Goal: Information Seeking & Learning: Learn about a topic

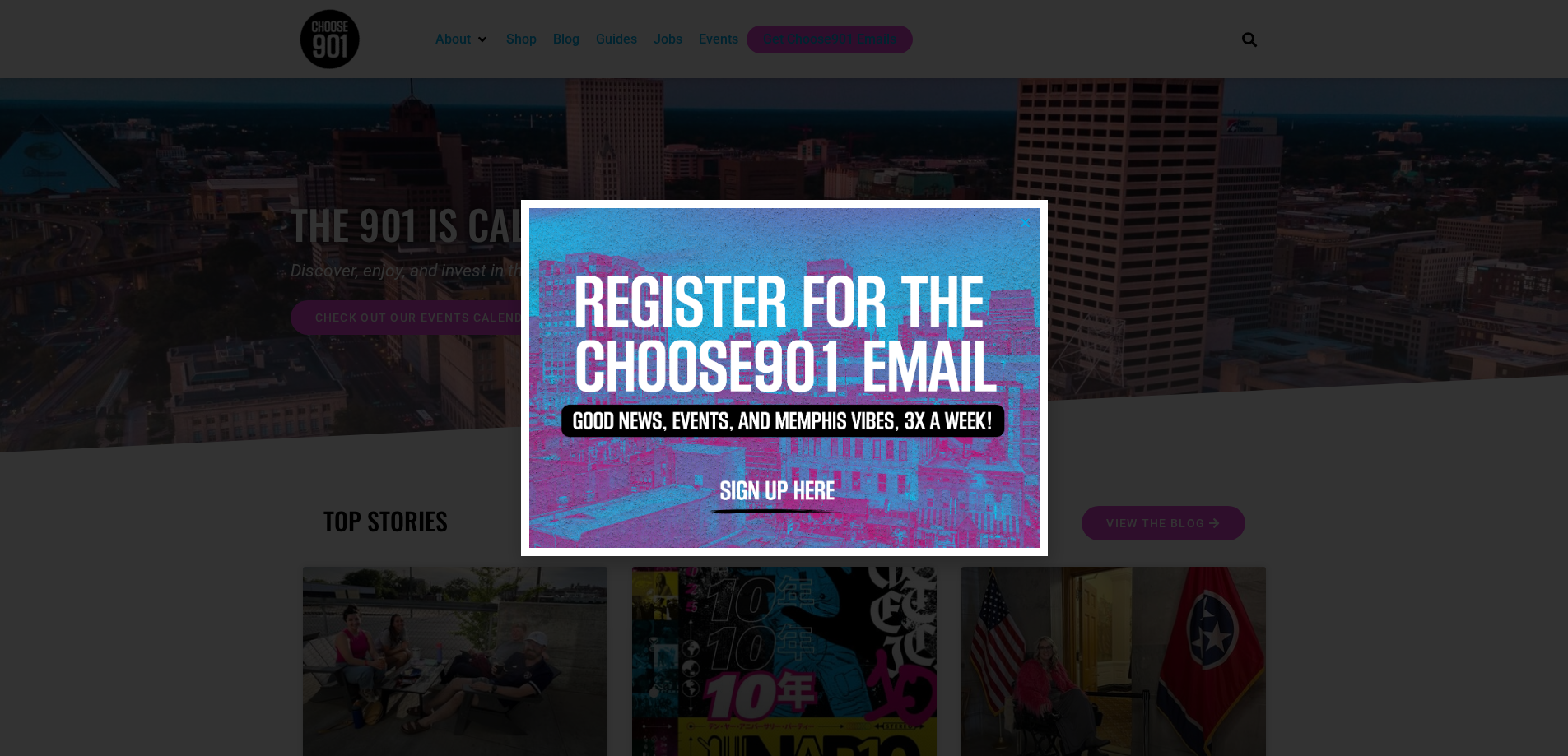
click at [1026, 221] on icon "Close" at bounding box center [1025, 223] width 13 height 13
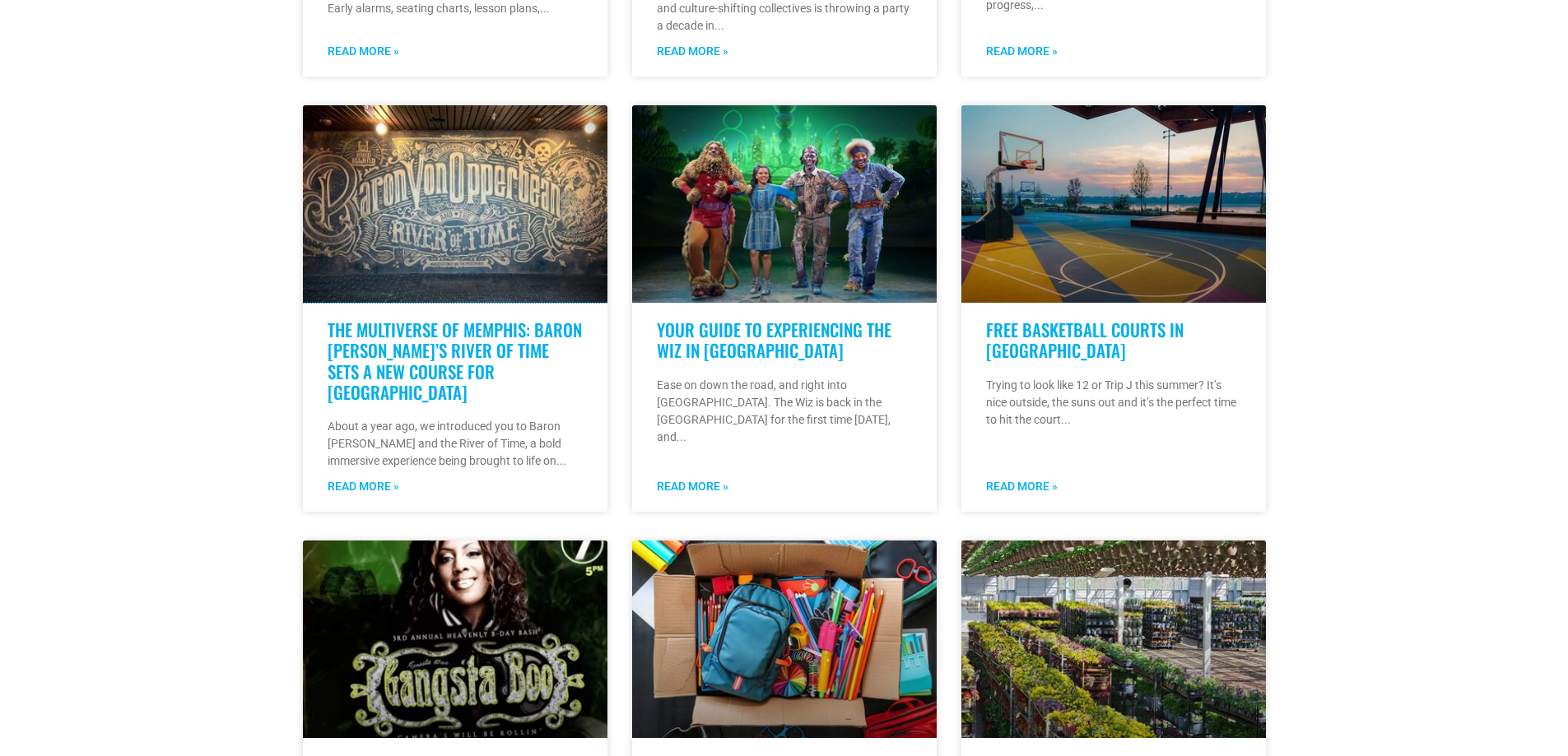
scroll to position [905, 0]
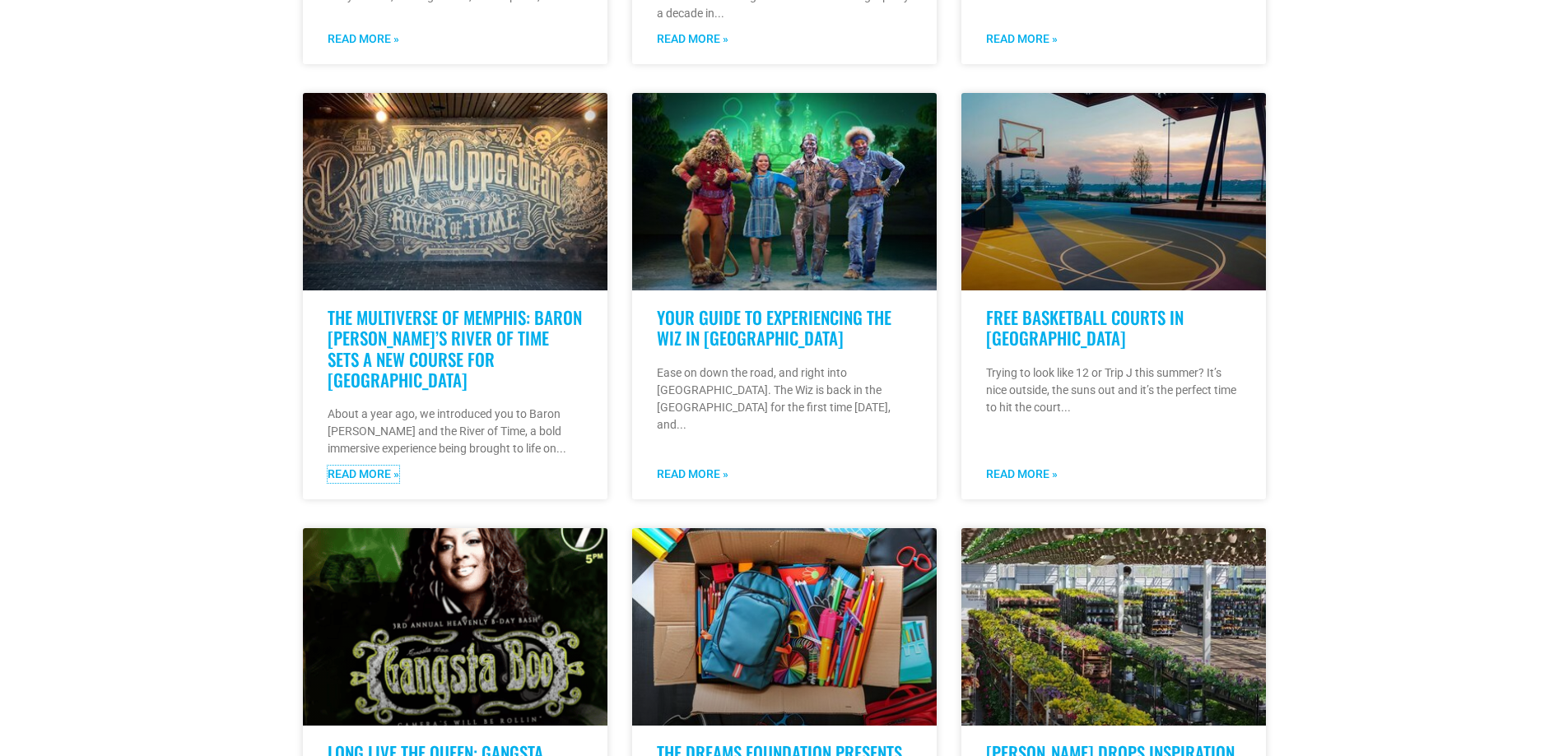
click at [385, 477] on link "Read More »" at bounding box center [363, 474] width 72 height 18
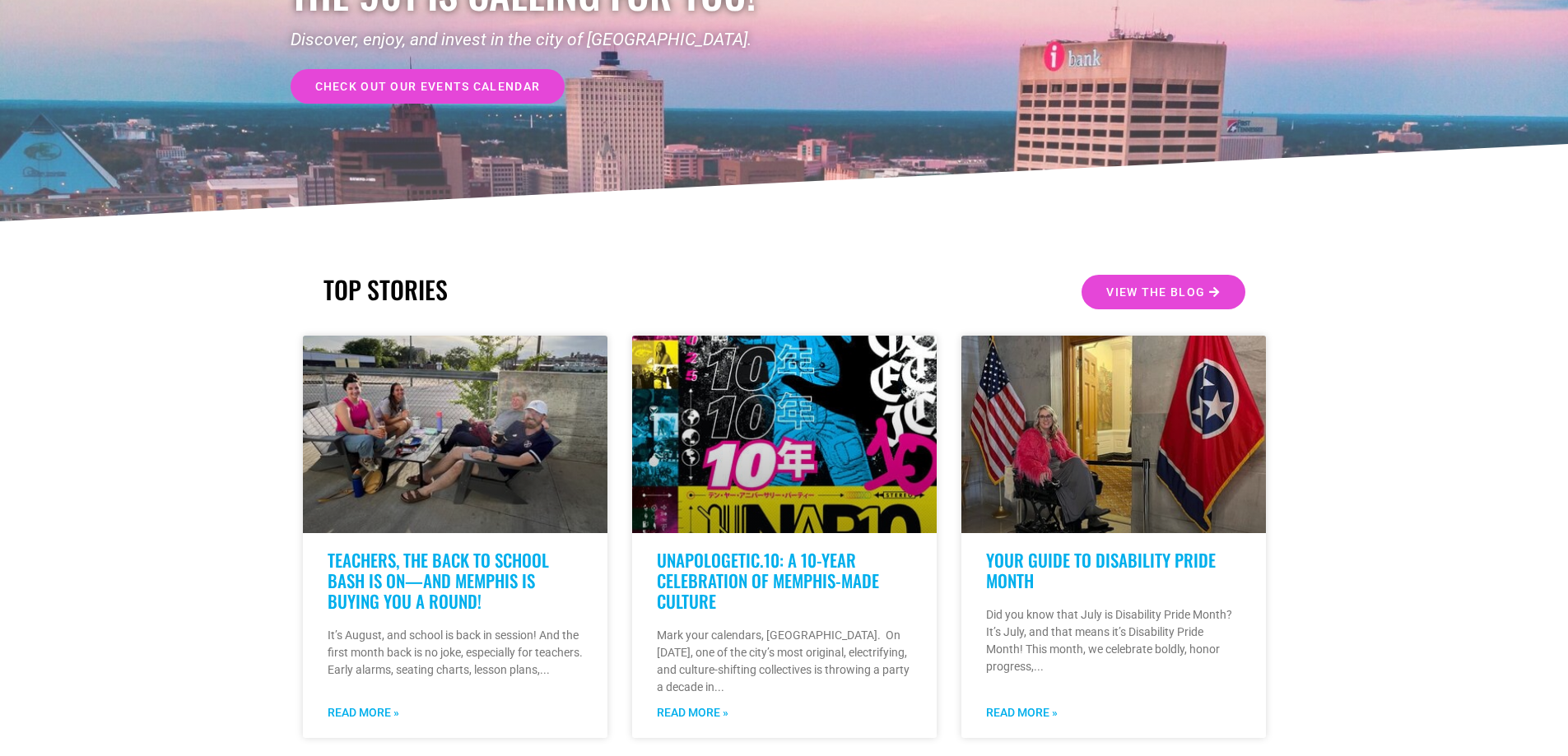
scroll to position [165, 0]
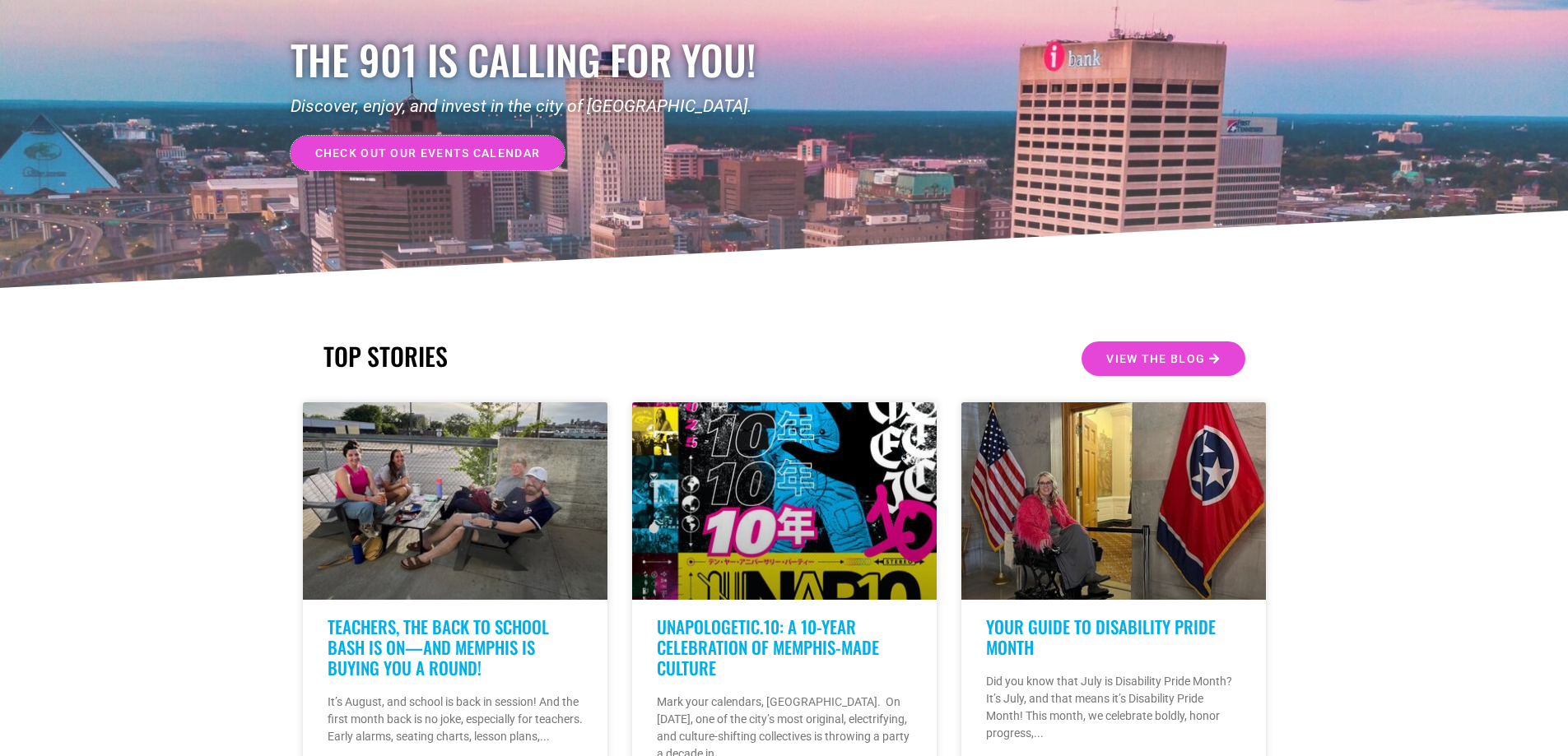
click at [390, 163] on link "check out our events calendar" at bounding box center [428, 152] width 275 height 34
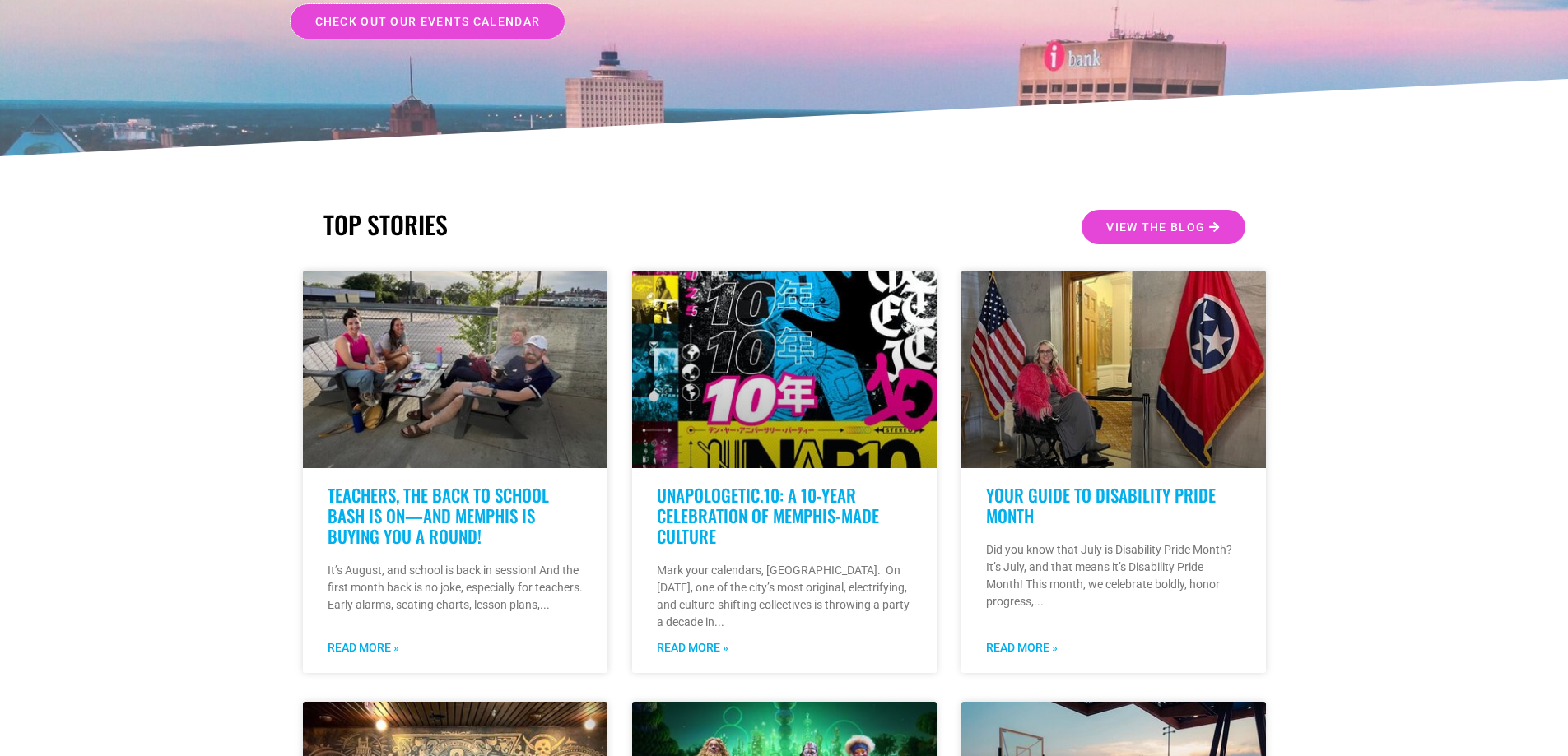
scroll to position [247, 0]
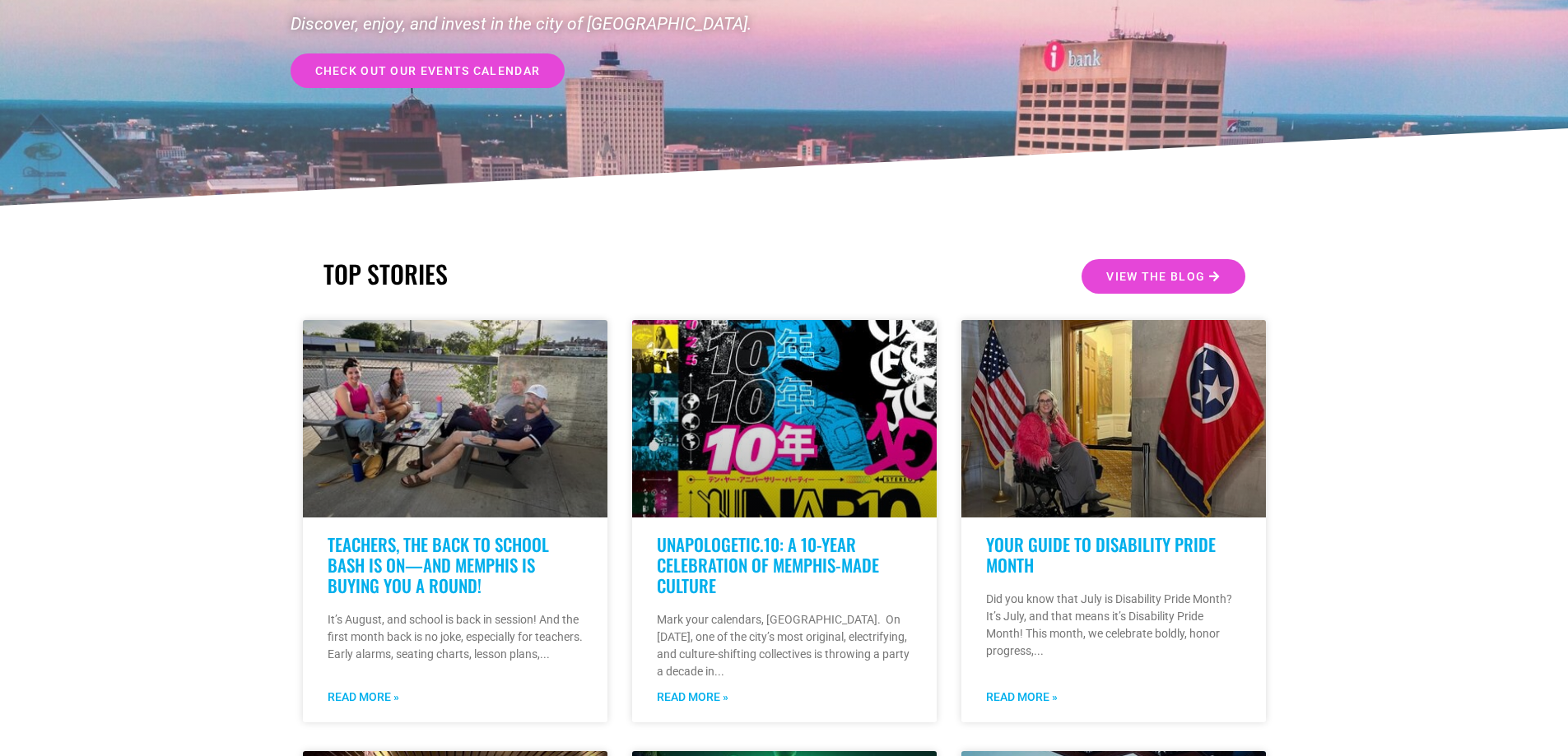
drag, startPoint x: 420, startPoint y: 46, endPoint x: 435, endPoint y: 47, distance: 15.0
click at [441, 50] on div "check out our events calendar" at bounding box center [537, 65] width 494 height 45
click at [423, 76] on span "check out our events calendar" at bounding box center [427, 71] width 225 height 12
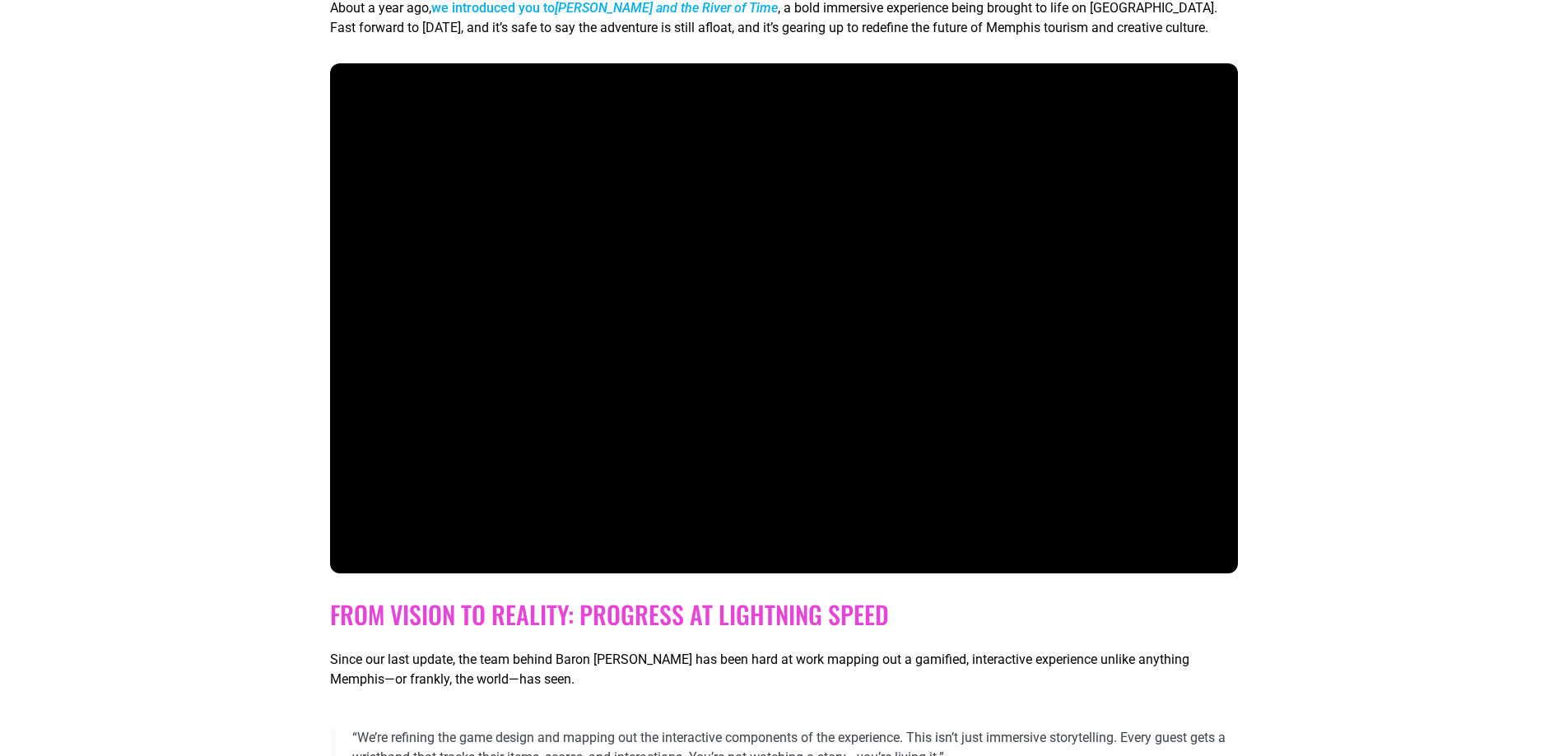
scroll to position [576, 0]
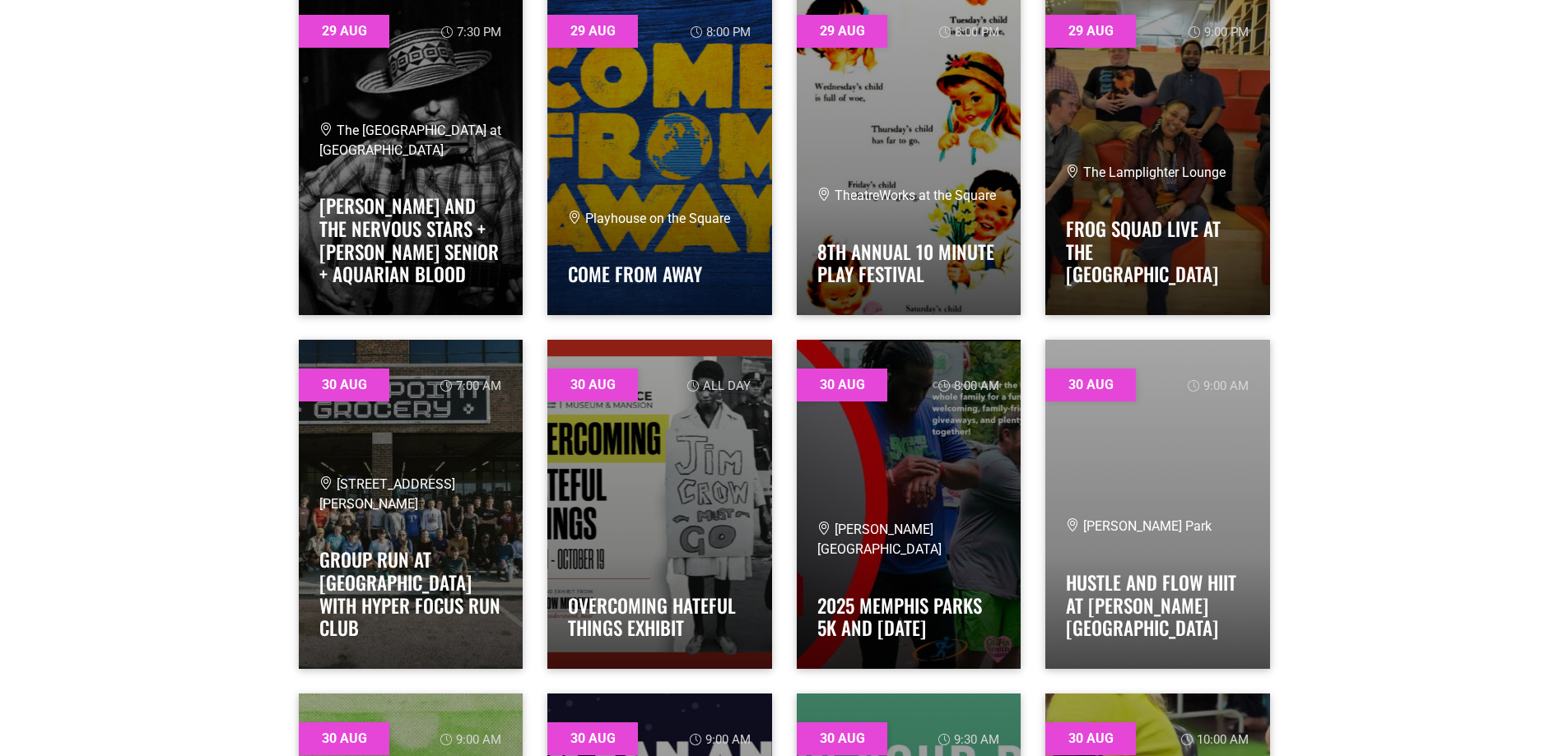
scroll to position [25971, 0]
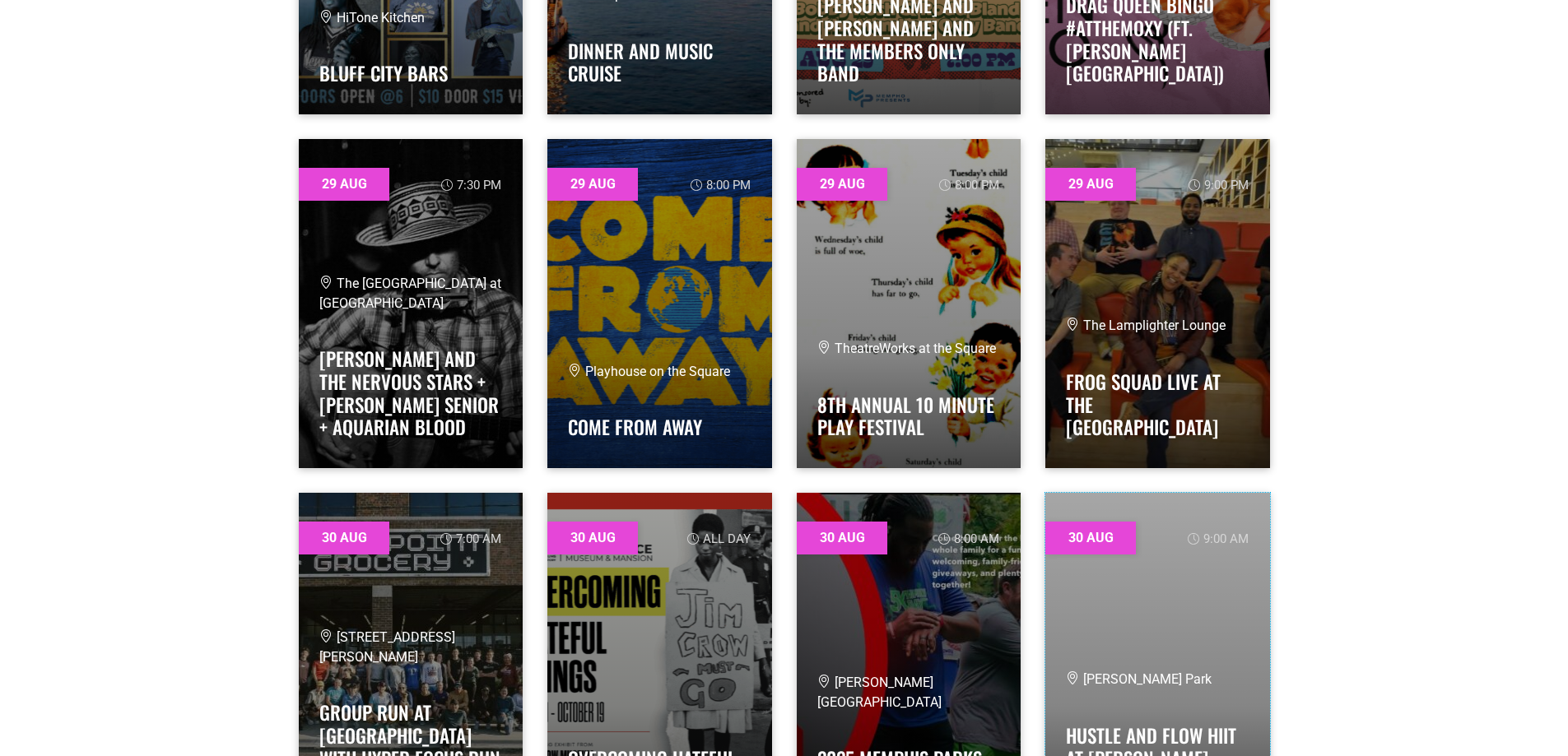
click at [1089, 658] on link at bounding box center [1157, 657] width 224 height 329
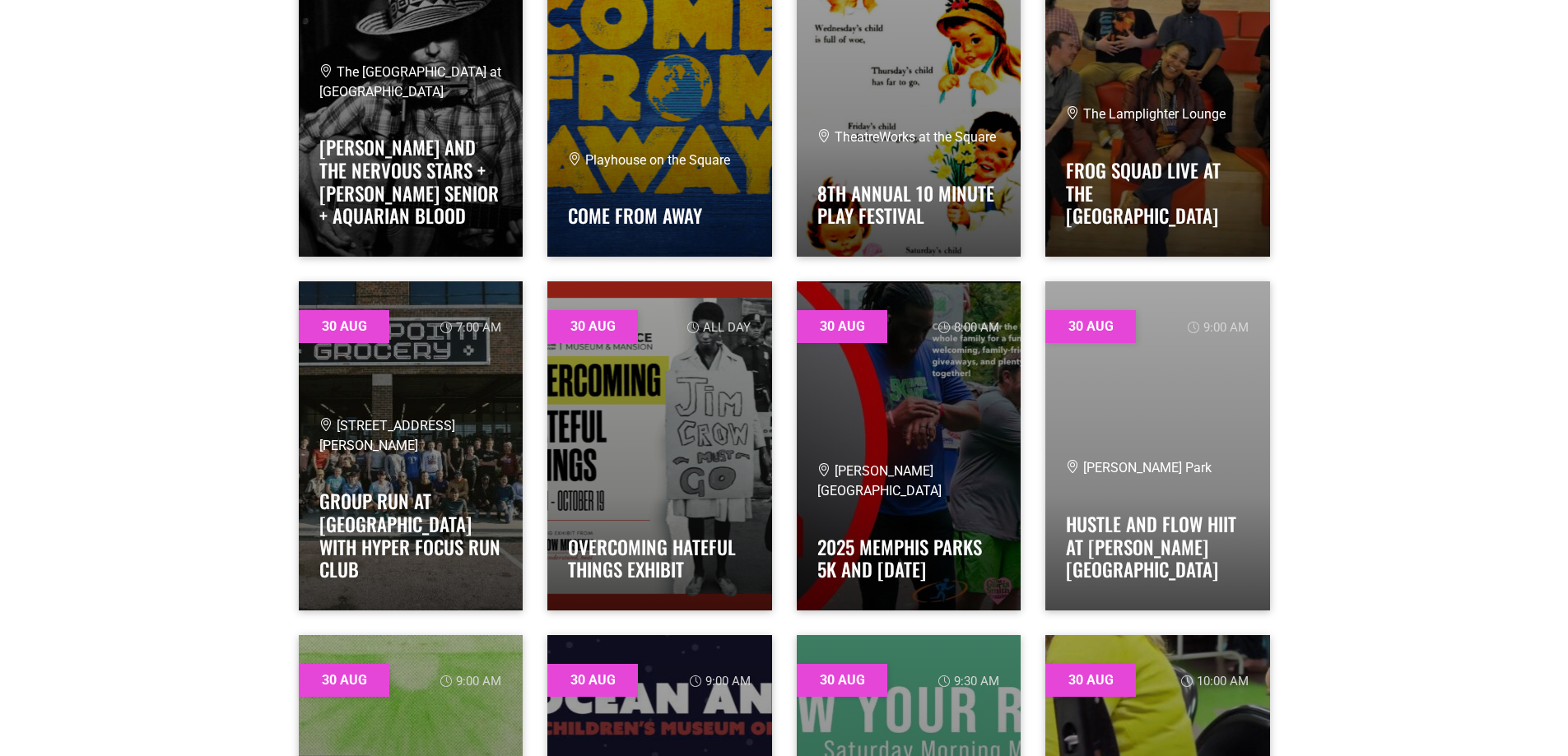
scroll to position [26218, 0]
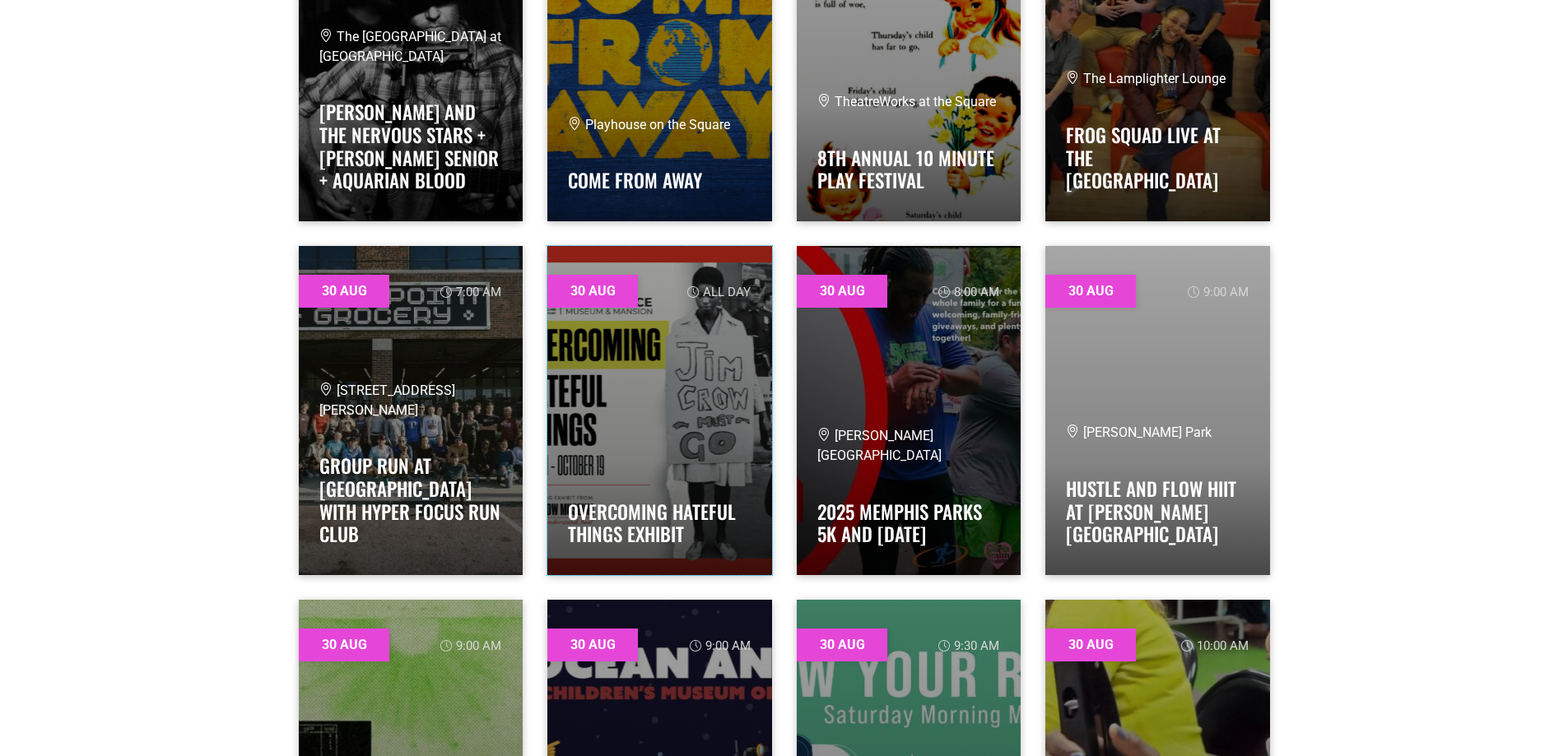
click at [636, 407] on link at bounding box center [660, 410] width 224 height 329
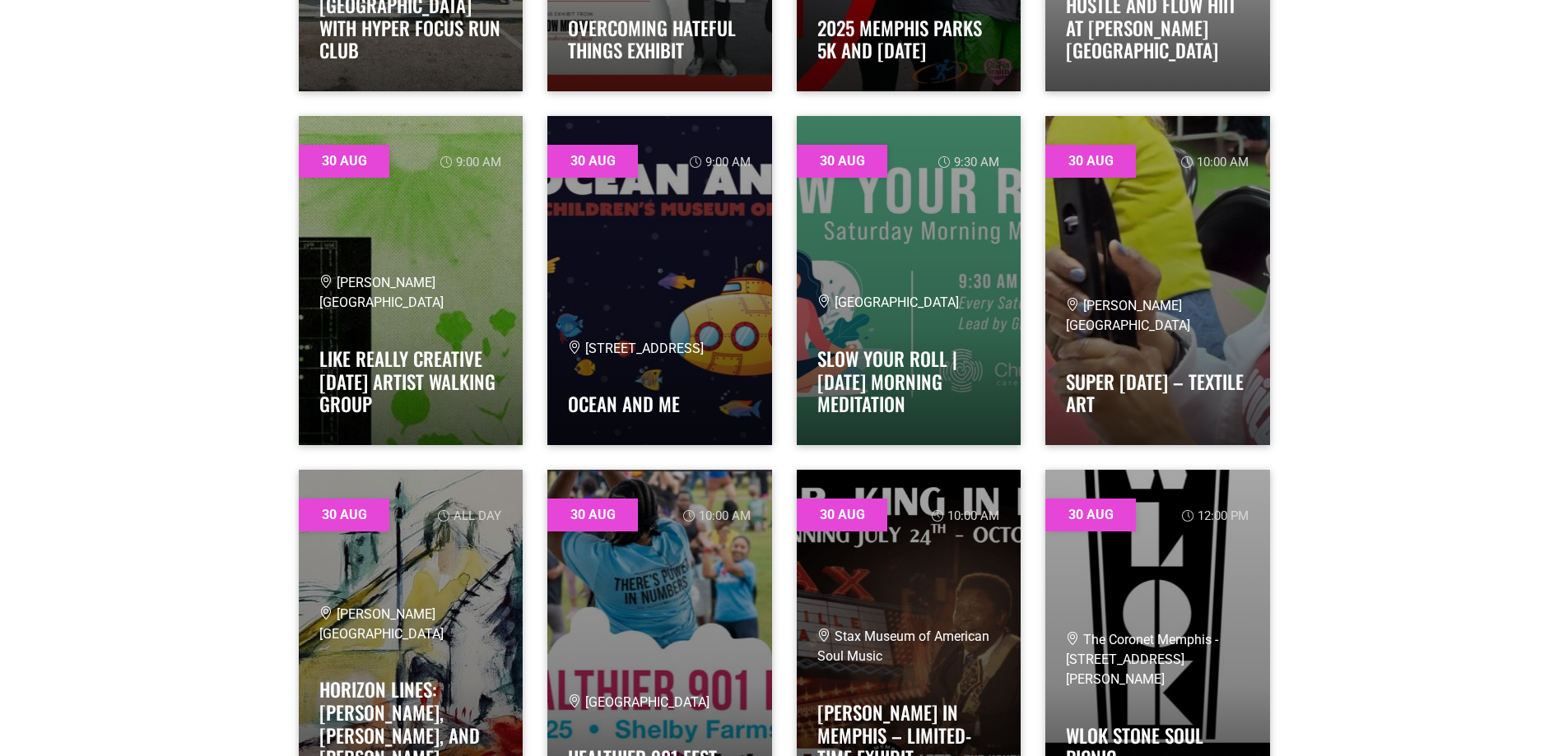
scroll to position [26794, 0]
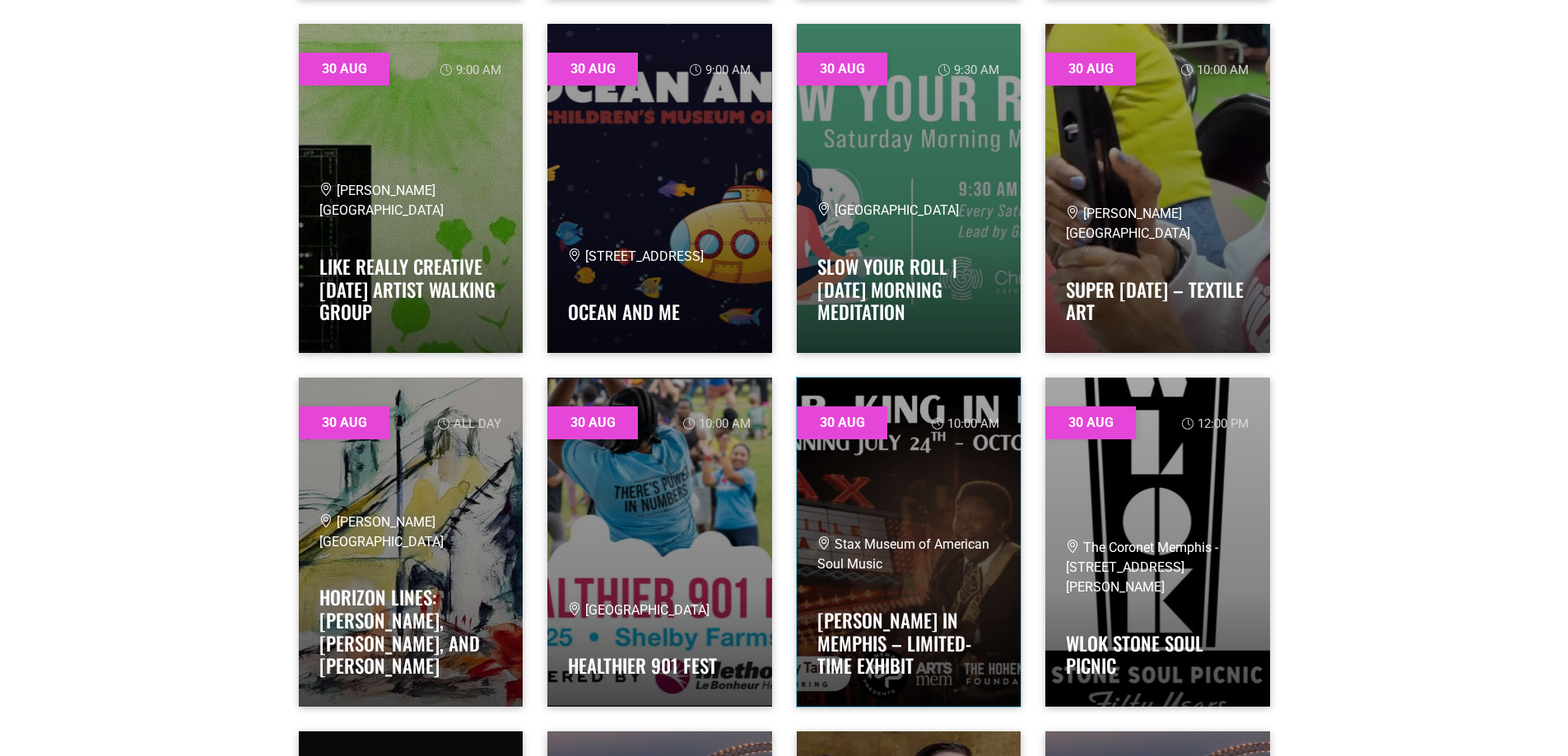
click at [953, 489] on link at bounding box center [909, 542] width 224 height 329
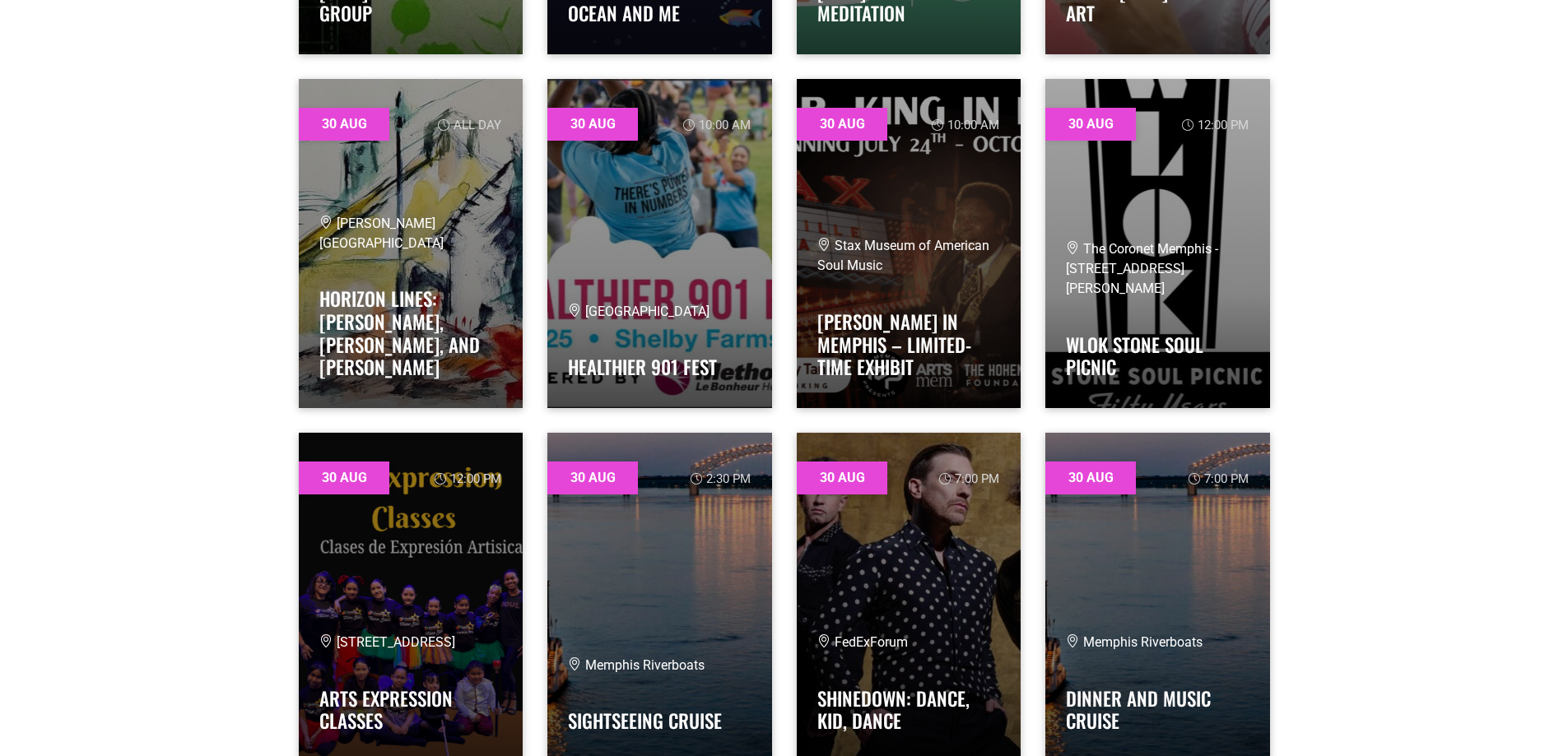
scroll to position [27123, 0]
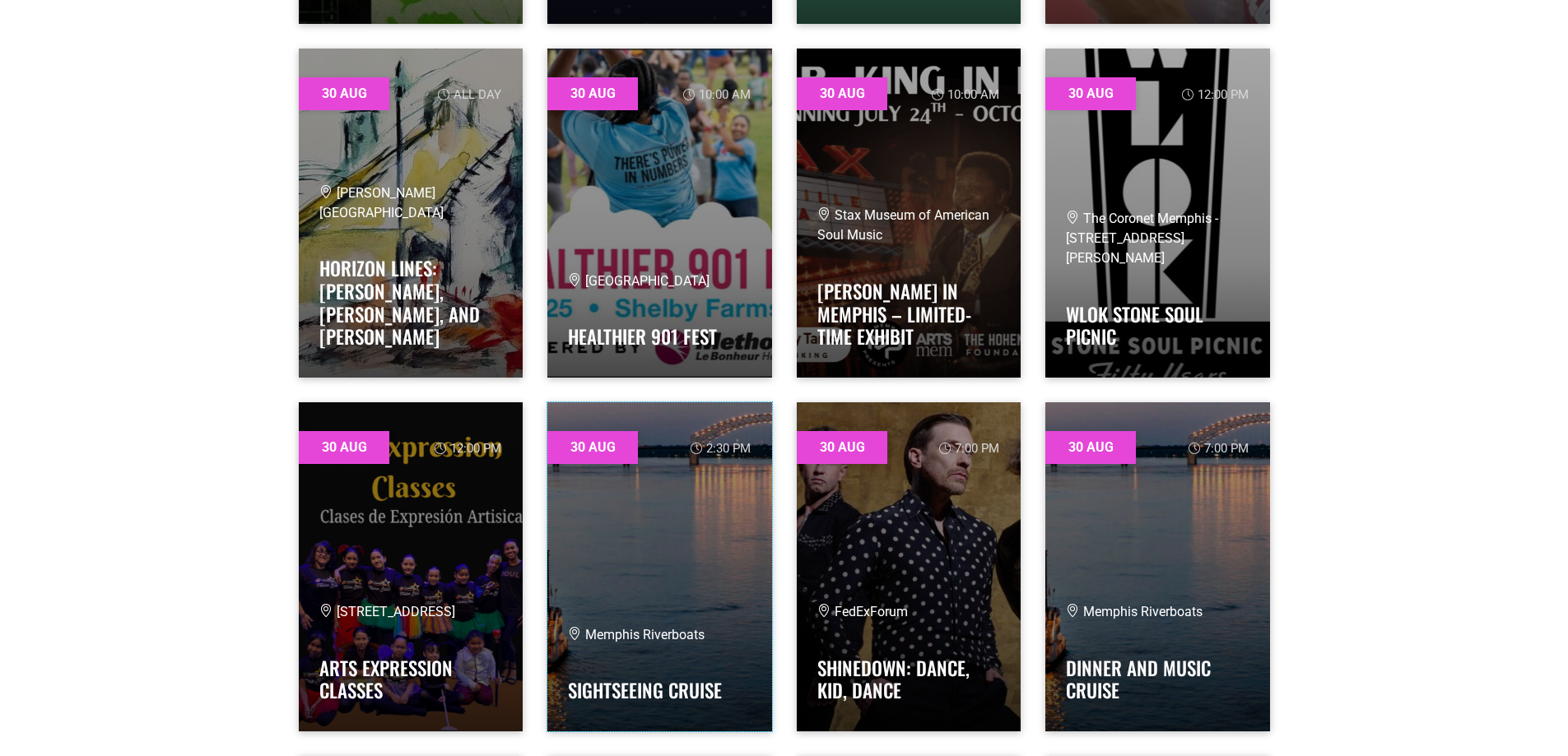
click at [650, 549] on link at bounding box center [660, 567] width 224 height 329
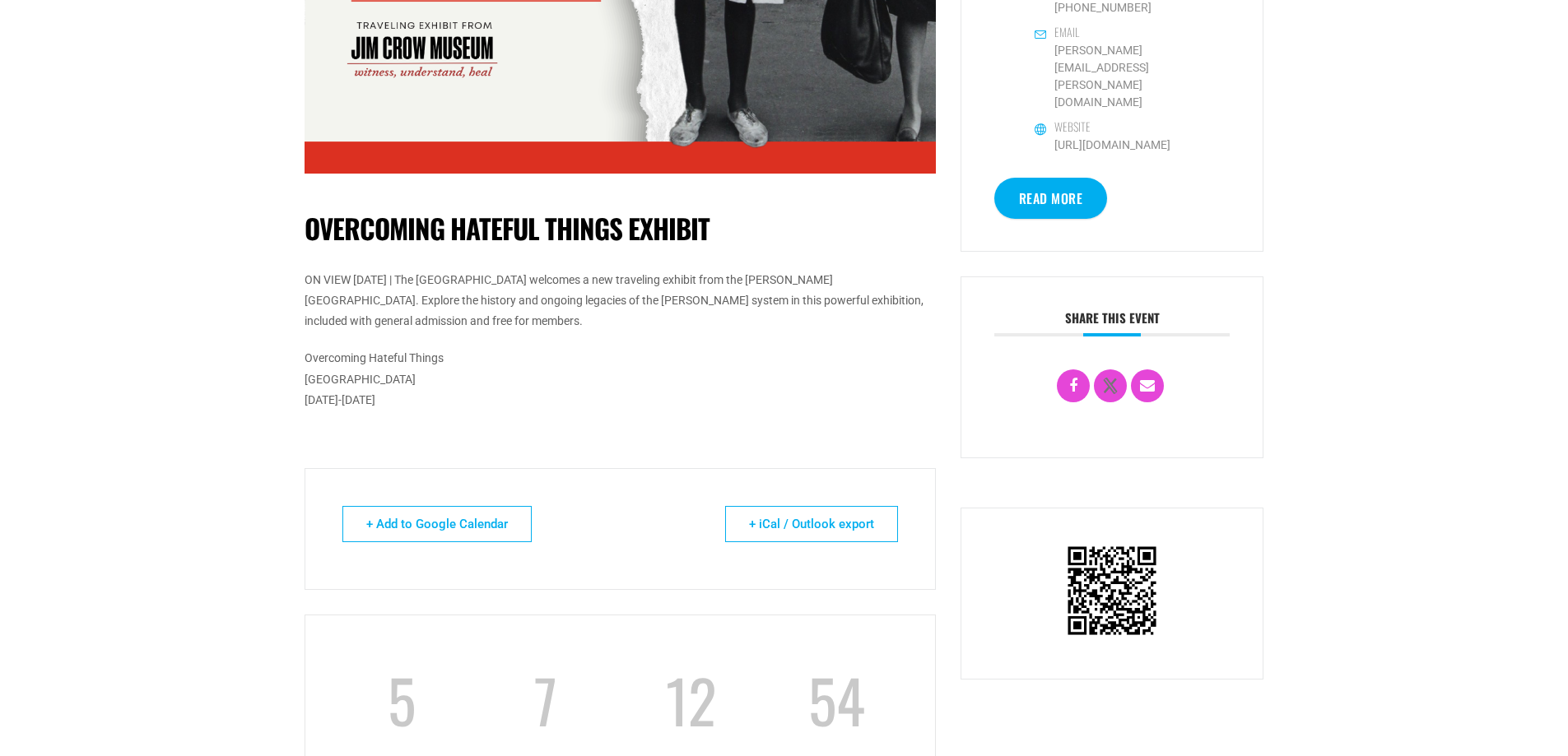
scroll to position [412, 0]
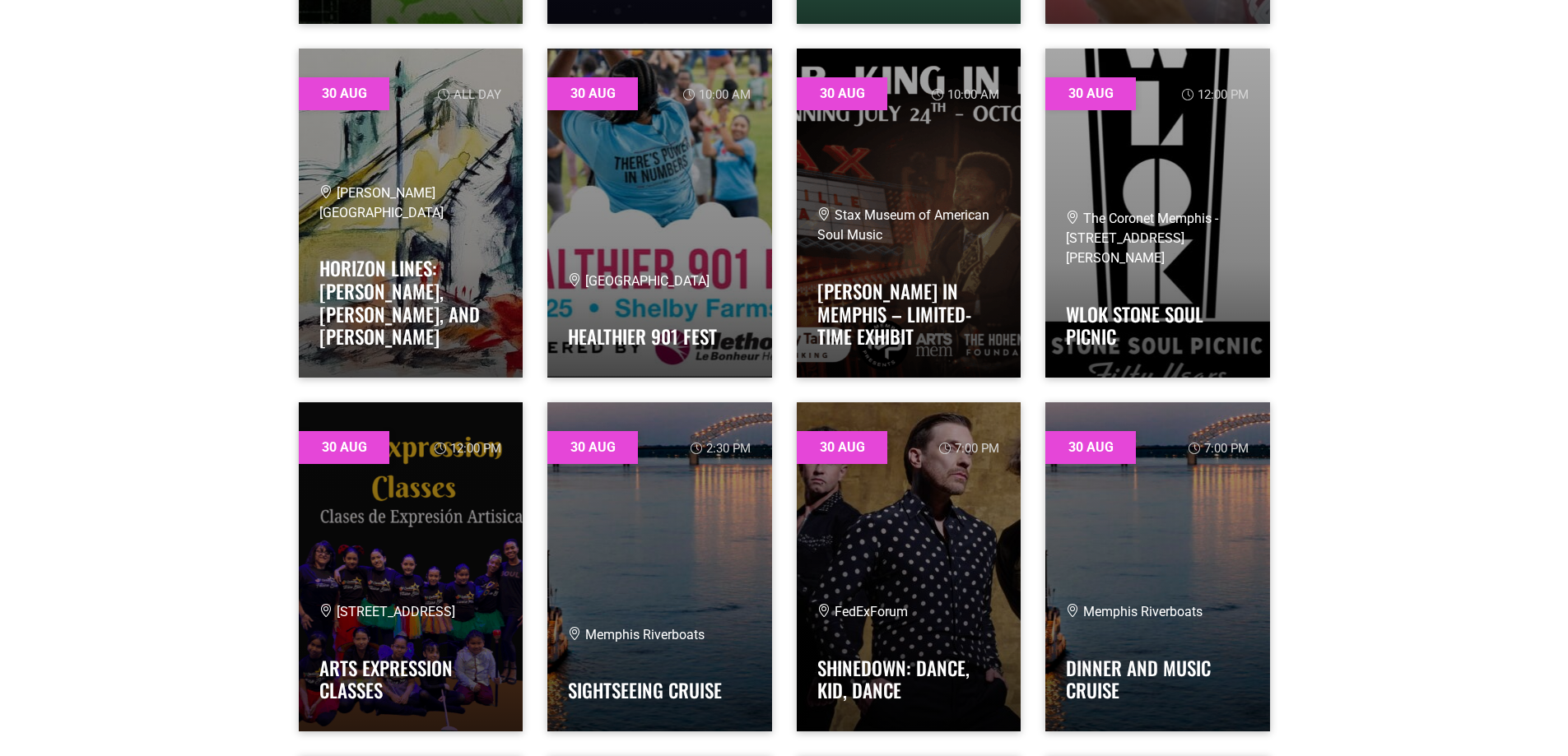
scroll to position [27098, 0]
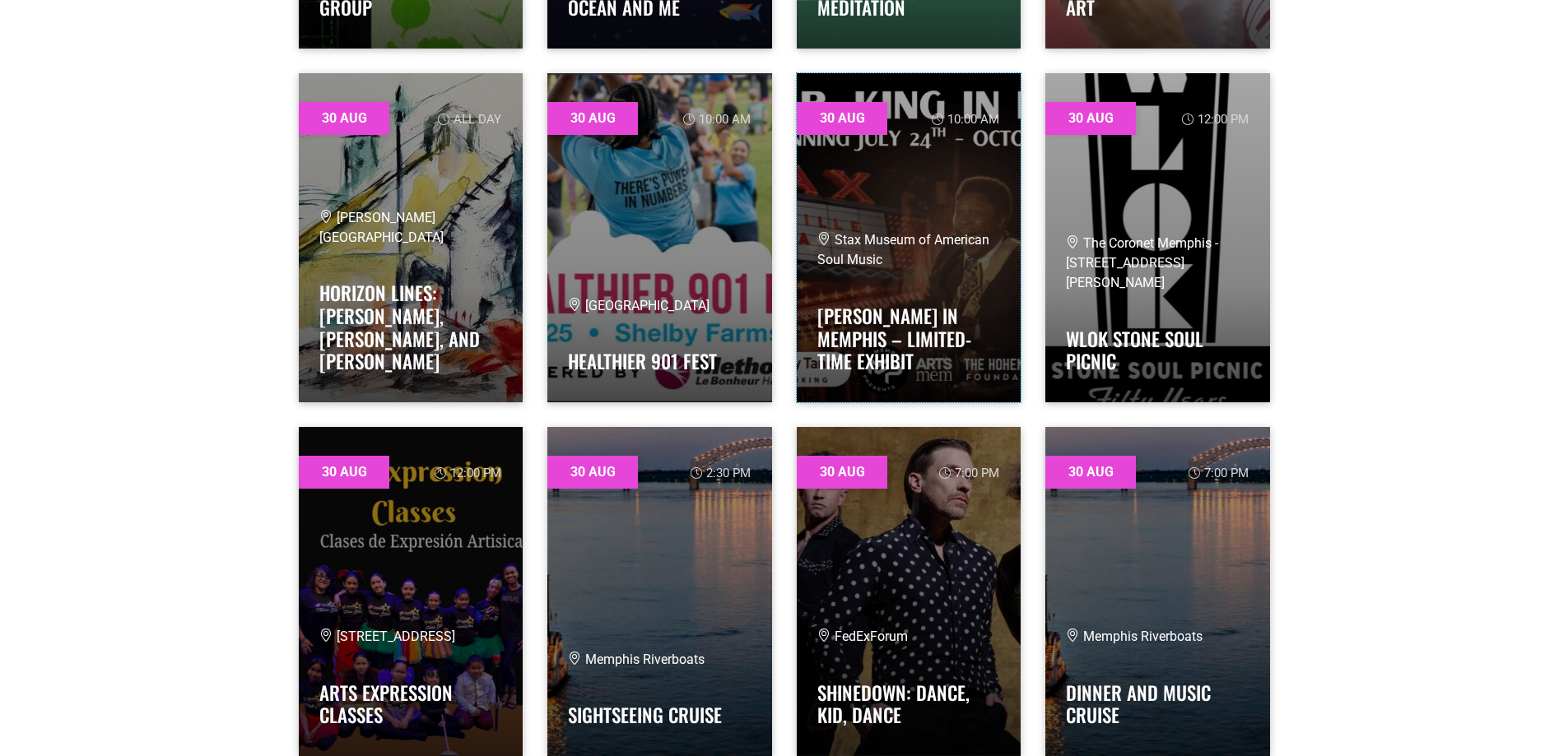
click at [998, 187] on link at bounding box center [909, 237] width 224 height 329
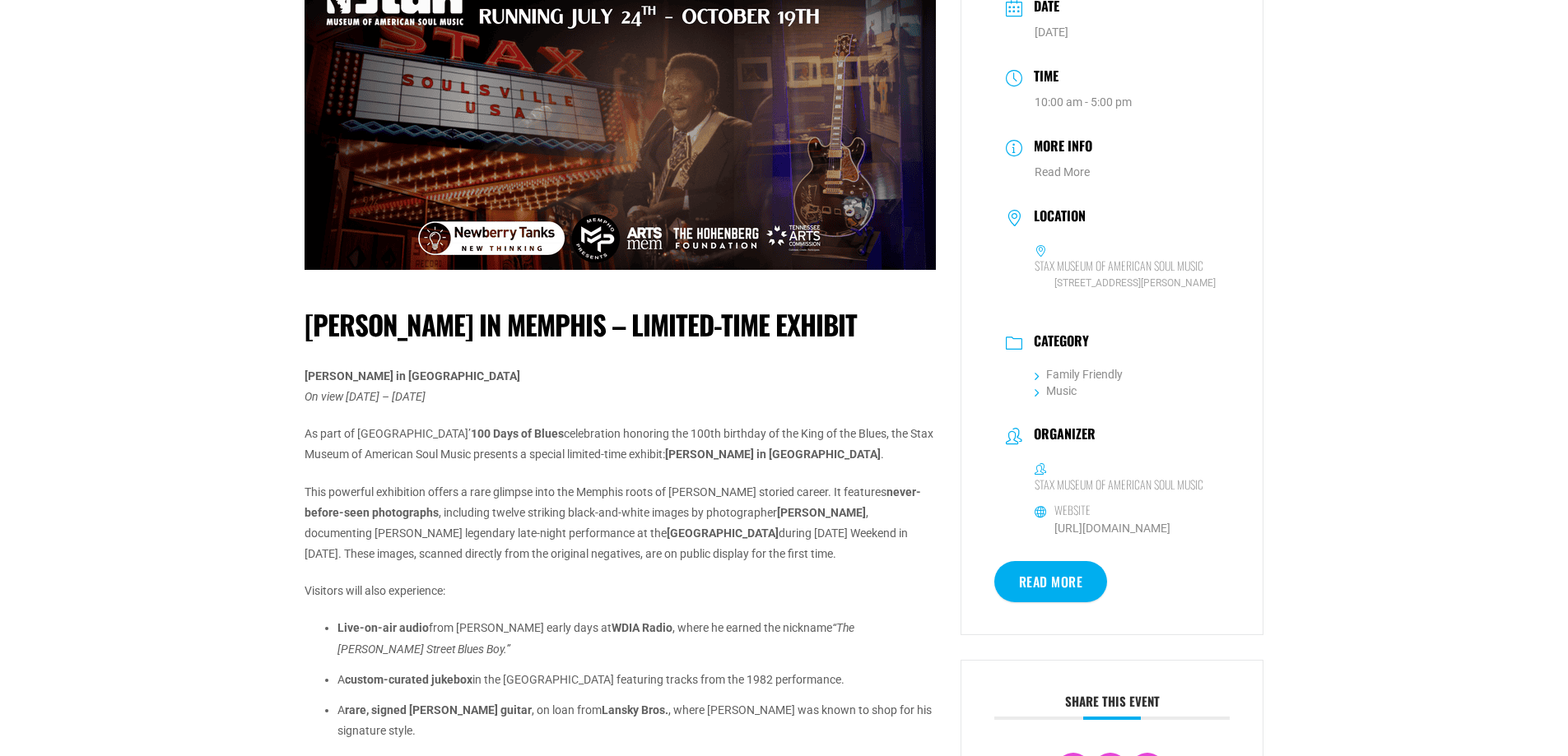
scroll to position [165, 0]
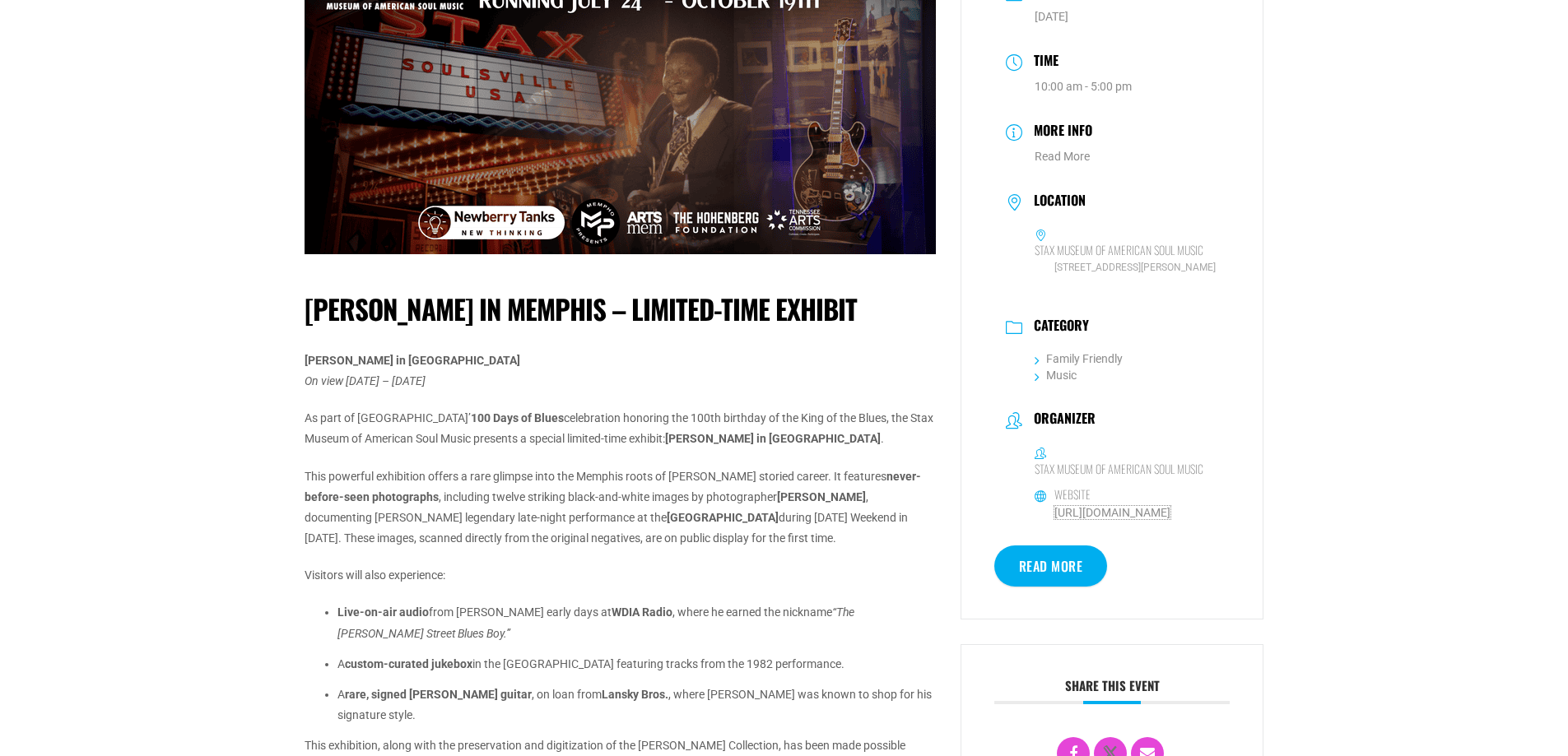
click at [1097, 519] on link "[URL][DOMAIN_NAME]" at bounding box center [1112, 513] width 116 height 13
